Goal: Task Accomplishment & Management: Complete application form

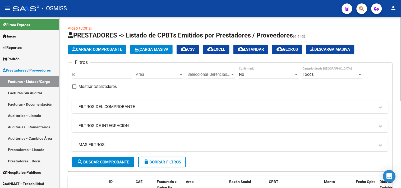
click at [84, 48] on span "Cargar Comprobante" at bounding box center [97, 49] width 50 height 5
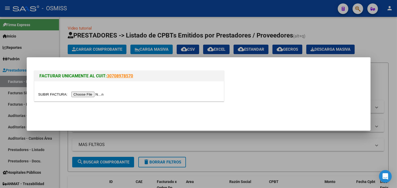
click at [96, 95] on input "file" at bounding box center [71, 95] width 67 height 6
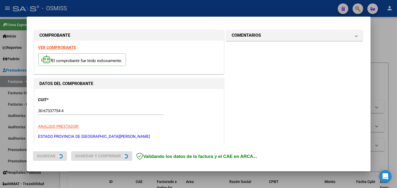
type input "[DATE]"
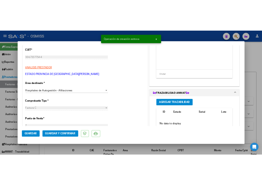
scroll to position [147, 0]
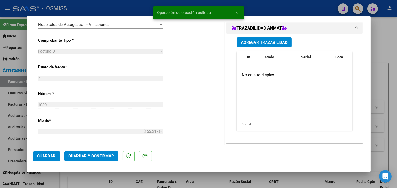
click at [89, 158] on span "Guardar y Confirmar" at bounding box center [91, 156] width 46 height 5
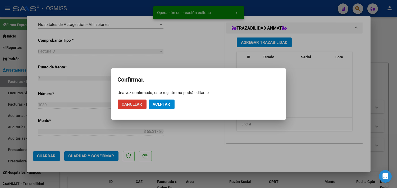
click at [159, 106] on span "Aceptar" at bounding box center [161, 104] width 17 height 5
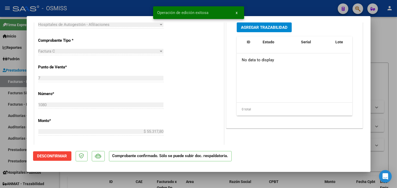
click at [387, 50] on div at bounding box center [198, 94] width 397 height 188
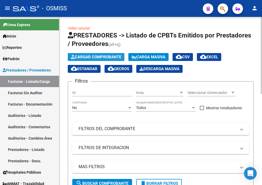
click at [85, 57] on span "Cargar Comprobante" at bounding box center [96, 57] width 50 height 5
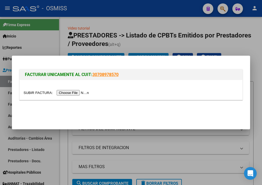
click at [82, 93] on input "file" at bounding box center [57, 93] width 67 height 6
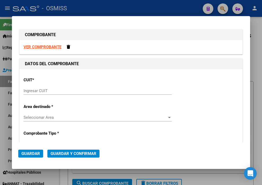
click at [53, 89] on input "Ingresar CUIT" at bounding box center [98, 91] width 148 height 5
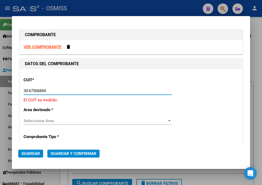
type input "30-67506844-1"
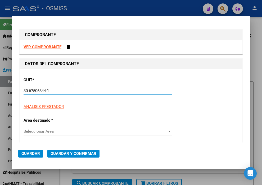
type input "113"
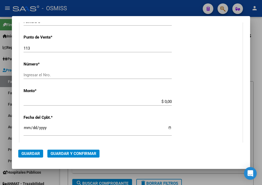
type input "30-67506844-1"
click at [47, 72] on div "Ingresar el Nro." at bounding box center [98, 75] width 148 height 8
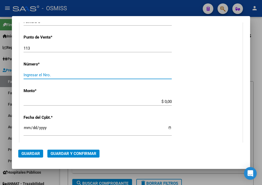
click at [48, 75] on input "Ingresar el Nro." at bounding box center [98, 75] width 148 height 5
type input "9"
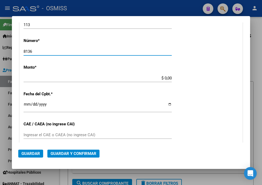
scroll to position [176, 0]
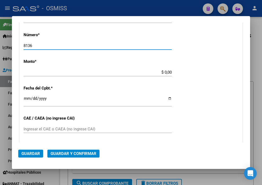
type input "8136"
click at [160, 70] on input "$ 0,00" at bounding box center [98, 72] width 148 height 5
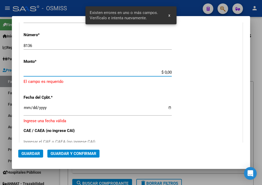
scroll to position [163, 0]
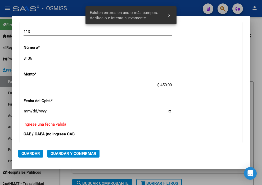
type input "$ 4.560,00"
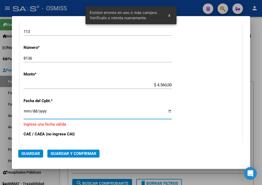
click at [25, 111] on input "Ingresar la fecha" at bounding box center [98, 113] width 148 height 8
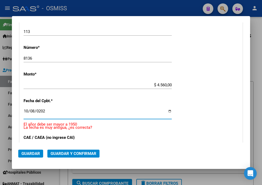
type input "[DATE]"
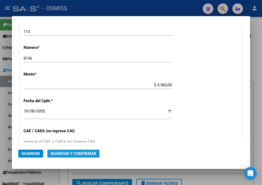
click at [82, 154] on span "Guardar y Confirmar" at bounding box center [73, 153] width 46 height 5
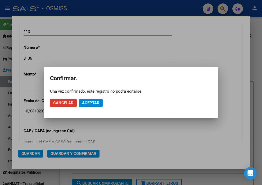
click at [95, 104] on span "Aceptar" at bounding box center [90, 103] width 17 height 5
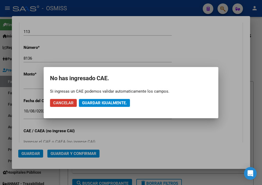
click at [95, 104] on span "Guardar igualmente." at bounding box center [104, 103] width 45 height 5
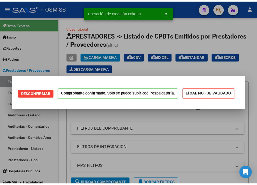
scroll to position [0, 0]
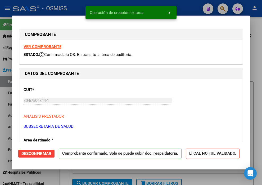
type input "[DATE]"
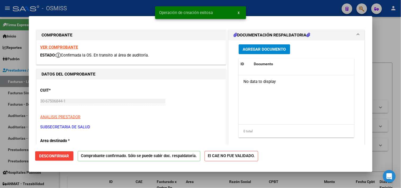
click at [268, 6] on div at bounding box center [200, 94] width 401 height 188
type input "$ 0,00"
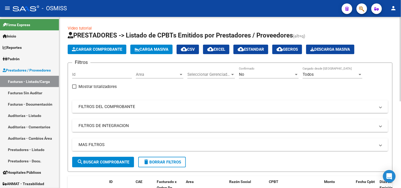
drag, startPoint x: 183, startPoint y: 104, endPoint x: 284, endPoint y: 170, distance: 120.9
click at [183, 104] on mat-expansion-panel-header "FILTROS DEL COMPROBANTE" at bounding box center [230, 106] width 316 height 13
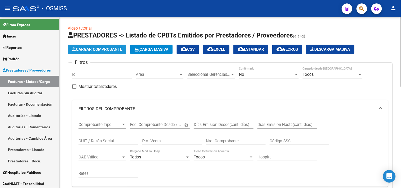
click at [106, 49] on span "Cargar Comprobante" at bounding box center [97, 49] width 50 height 5
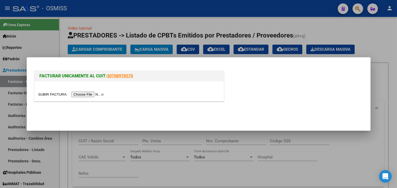
click at [96, 95] on input "file" at bounding box center [71, 95] width 67 height 6
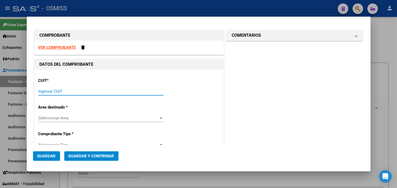
click at [61, 89] on input "Ingresar CUIT" at bounding box center [100, 91] width 125 height 5
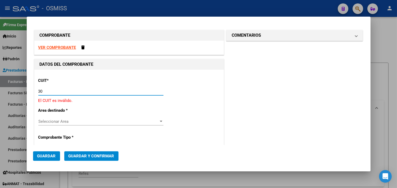
type input "3"
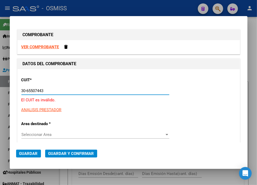
type input "30-65507443-7"
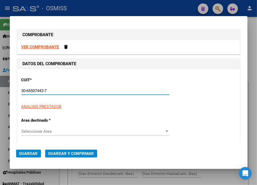
type input "6"
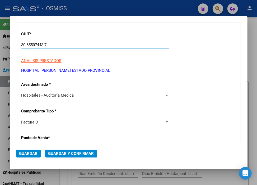
scroll to position [88, 0]
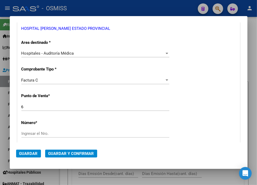
type input "30-65507443-7"
click at [64, 50] on div "Hospitales - Auditoría Médica Seleccionar Area" at bounding box center [95, 53] width 148 height 8
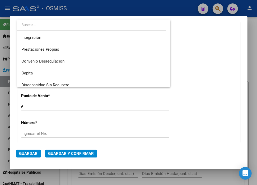
scroll to position [0, 0]
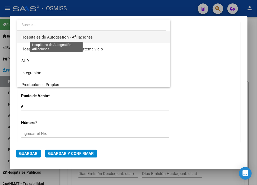
click at [77, 39] on span "Hospitales de Autogestión - Afiliaciones" at bounding box center [56, 37] width 71 height 5
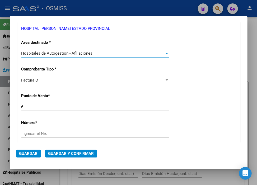
click at [53, 133] on input "Ingresar el Nro." at bounding box center [95, 133] width 148 height 5
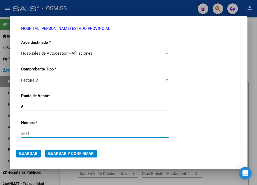
type input "5671"
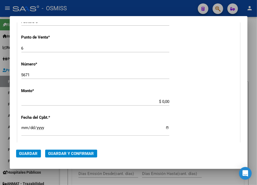
scroll to position [163, 0]
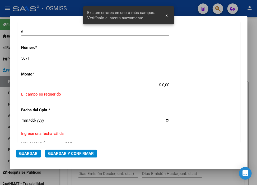
click at [160, 86] on input "$ 0,00" at bounding box center [95, 85] width 148 height 5
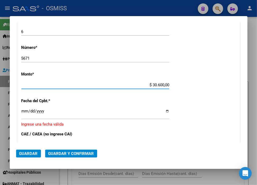
type input "$ 306.000,00"
click at [22, 110] on input "Ingresar la fecha" at bounding box center [95, 113] width 148 height 8
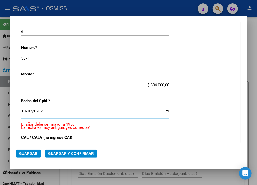
type input "[DATE]"
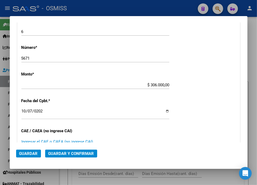
click at [43, 140] on input "Ingresar el CAE o CAEA (no ingrese CAI)" at bounding box center [95, 142] width 148 height 5
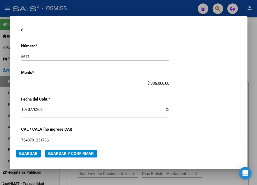
type input "75407012317361"
click at [74, 150] on button "Guardar y Confirmar" at bounding box center [71, 154] width 52 height 8
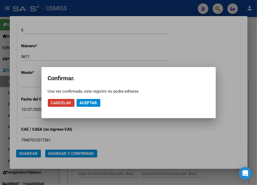
click at [91, 105] on span "Aceptar" at bounding box center [88, 103] width 17 height 5
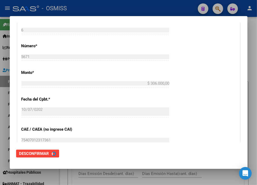
scroll to position [0, 0]
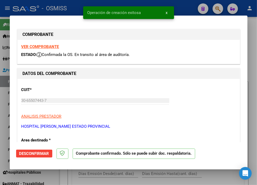
type input "[DATE]"
click at [190, 7] on div at bounding box center [128, 92] width 257 height 185
type input "$ 0,00"
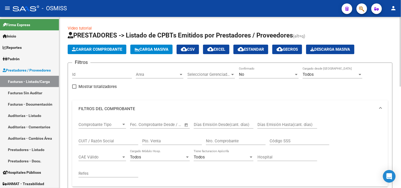
click at [107, 50] on span "Cargar Comprobante" at bounding box center [97, 49] width 50 height 5
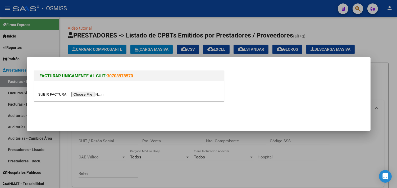
click at [95, 96] on input "file" at bounding box center [71, 95] width 67 height 6
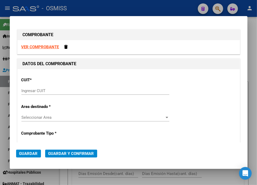
click at [47, 89] on input "Ingresar CUIT" at bounding box center [95, 91] width 148 height 5
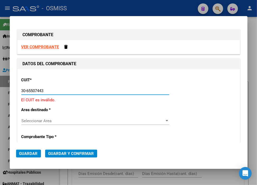
type input "30-65507443-7"
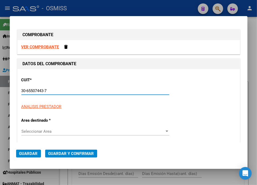
type input "6"
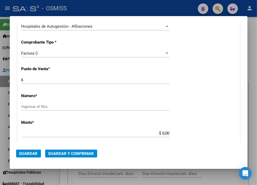
scroll to position [117, 0]
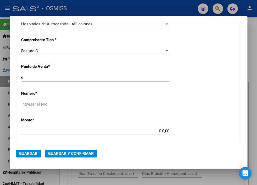
type input "30-65507443-7"
click at [34, 105] on input "Ingresar el Nro." at bounding box center [95, 104] width 148 height 5
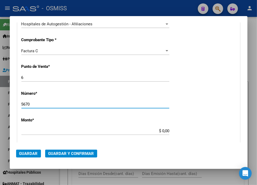
type input "5670"
click at [159, 130] on input "$ 0,00" at bounding box center [95, 131] width 148 height 5
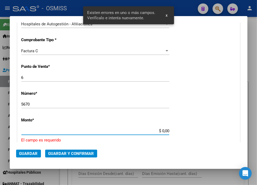
scroll to position [163, 0]
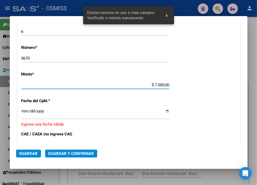
type input "$ 70.000,00"
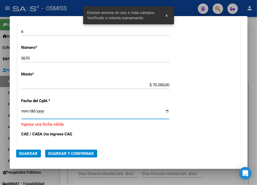
click at [24, 110] on input "Ingresar la fecha" at bounding box center [95, 113] width 148 height 8
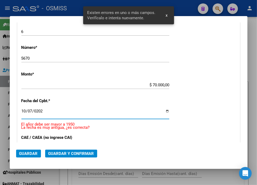
type input "[DATE]"
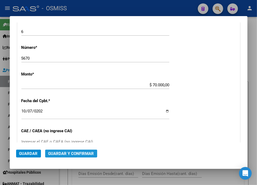
click at [73, 155] on span "Guardar y Confirmar" at bounding box center [71, 153] width 46 height 5
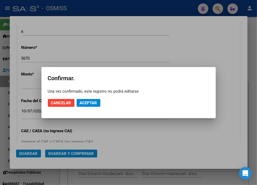
click at [85, 107] on mat-dialog-actions "Cancelar Aceptar" at bounding box center [129, 103] width 162 height 18
click at [85, 106] on button "Aceptar" at bounding box center [89, 103] width 24 height 8
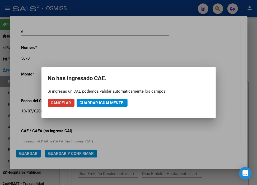
click at [85, 106] on button "Guardar igualmente." at bounding box center [102, 103] width 51 height 8
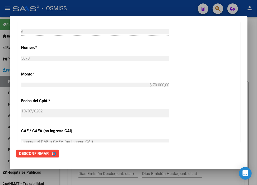
scroll to position [0, 0]
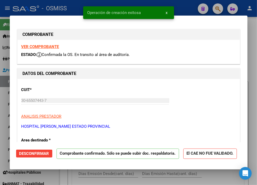
type input "[DATE]"
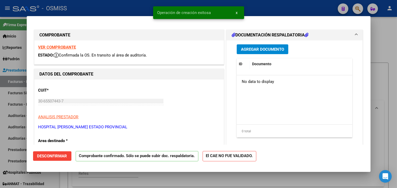
click at [260, 11] on div at bounding box center [198, 94] width 397 height 188
type input "$ 0,00"
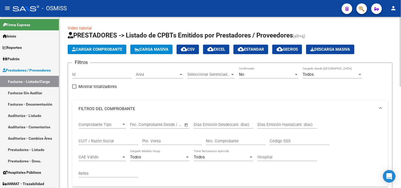
click at [106, 52] on button "Cargar Comprobante" at bounding box center [97, 50] width 59 height 10
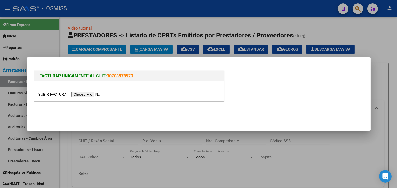
click at [91, 95] on input "file" at bounding box center [71, 95] width 67 height 6
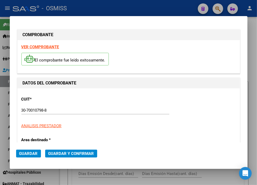
type input "[DATE]"
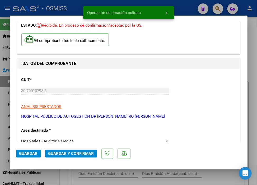
scroll to position [59, 0]
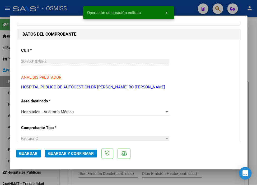
click at [75, 112] on div "Hospitales - Auditoría Médica" at bounding box center [92, 112] width 143 height 5
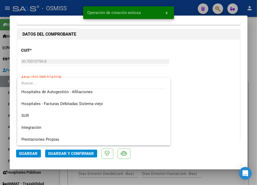
scroll to position [0, 0]
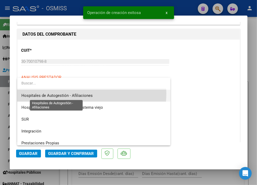
click at [81, 94] on span "Hospitales de Autogestión - Afiliaciones" at bounding box center [56, 95] width 71 height 5
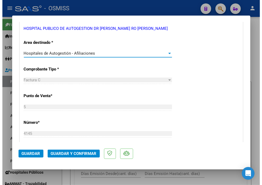
scroll to position [205, 0]
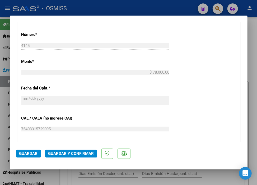
click at [79, 155] on span "Guardar y Confirmar" at bounding box center [71, 153] width 46 height 5
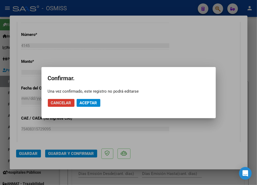
click at [99, 103] on button "Aceptar" at bounding box center [89, 103] width 24 height 8
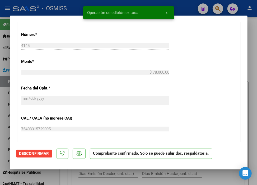
click at [186, 9] on div at bounding box center [128, 92] width 257 height 185
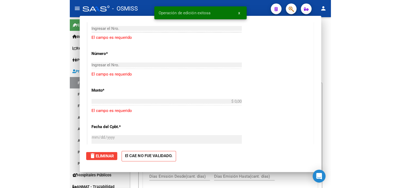
scroll to position [0, 0]
